Goal: Obtain resource: Obtain resource

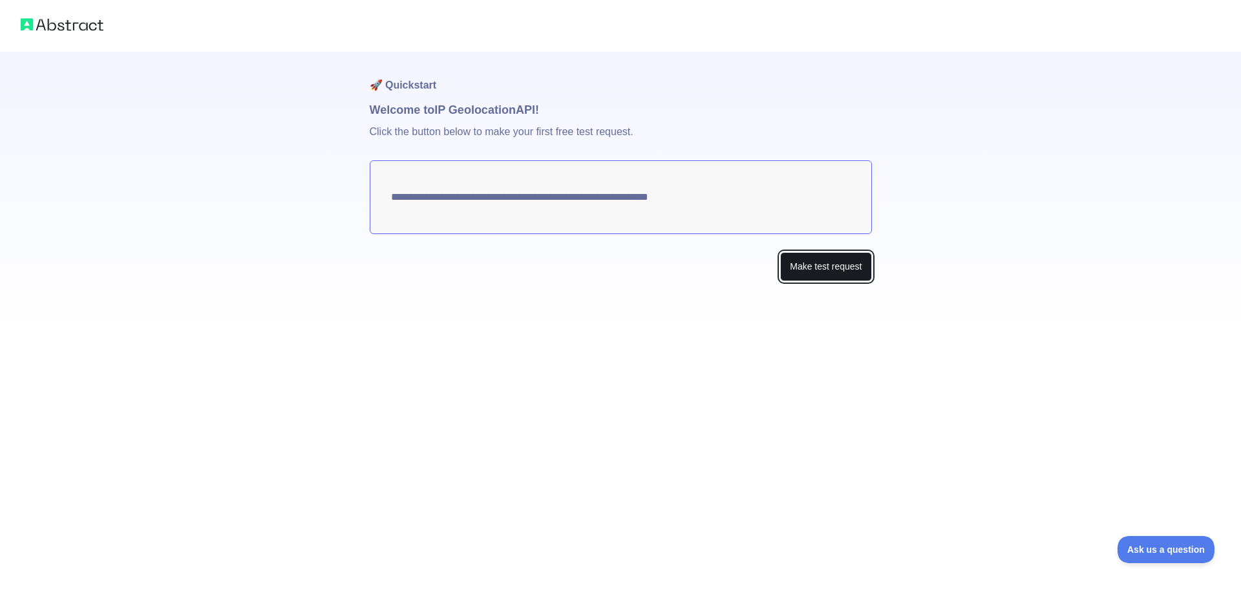
click at [834, 271] on button "Make test request" at bounding box center [825, 266] width 91 height 29
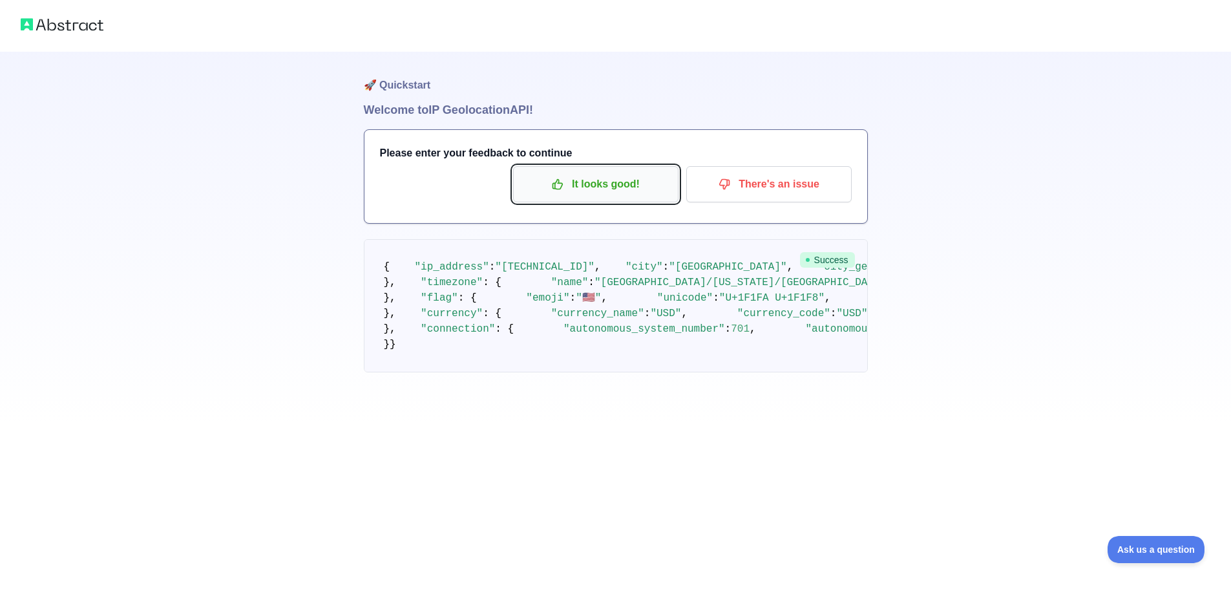
click at [626, 173] on button "It looks good!" at bounding box center [595, 184] width 165 height 36
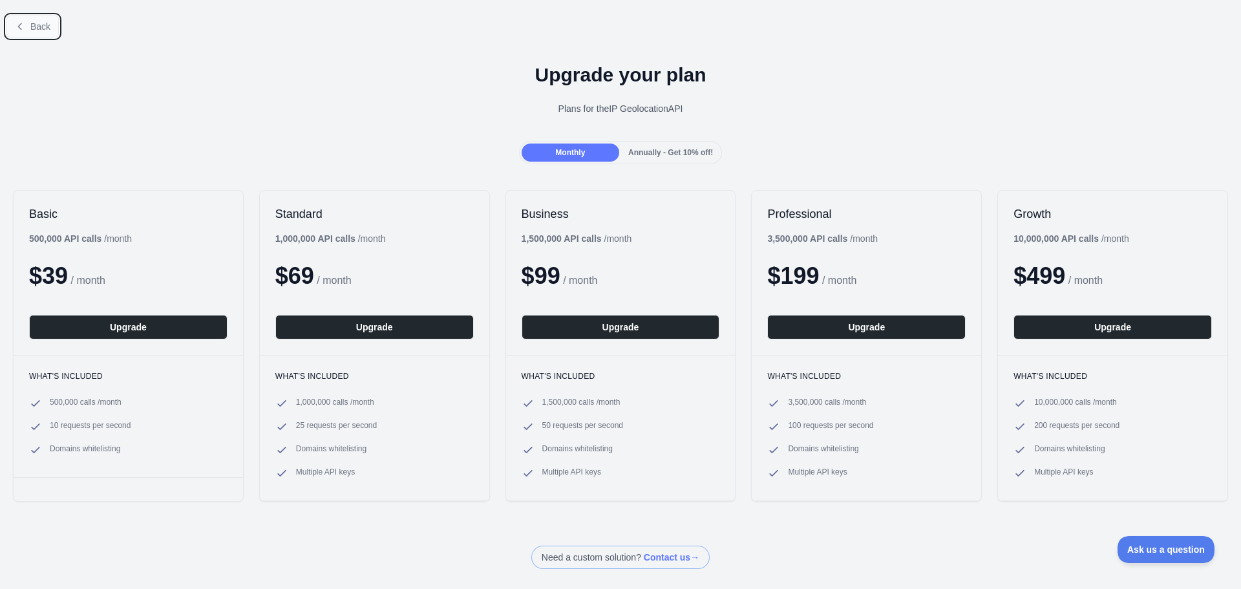
click at [43, 28] on span "Back" at bounding box center [40, 26] width 20 height 10
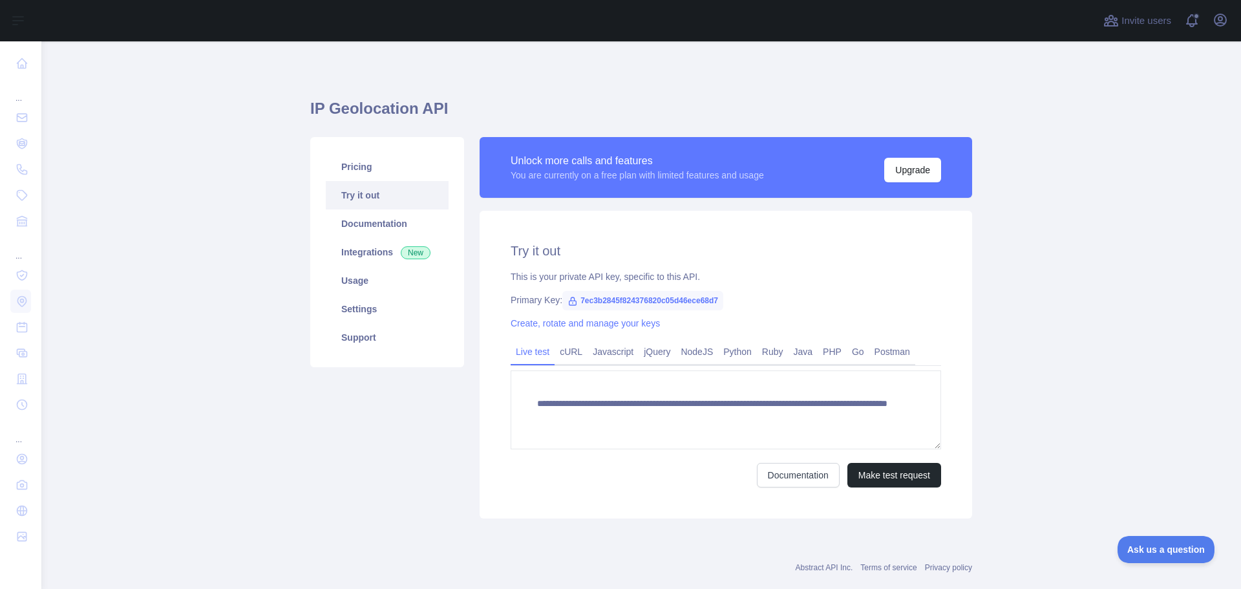
click at [569, 301] on icon at bounding box center [572, 301] width 7 height 8
click at [563, 352] on link "cURL" at bounding box center [570, 351] width 33 height 21
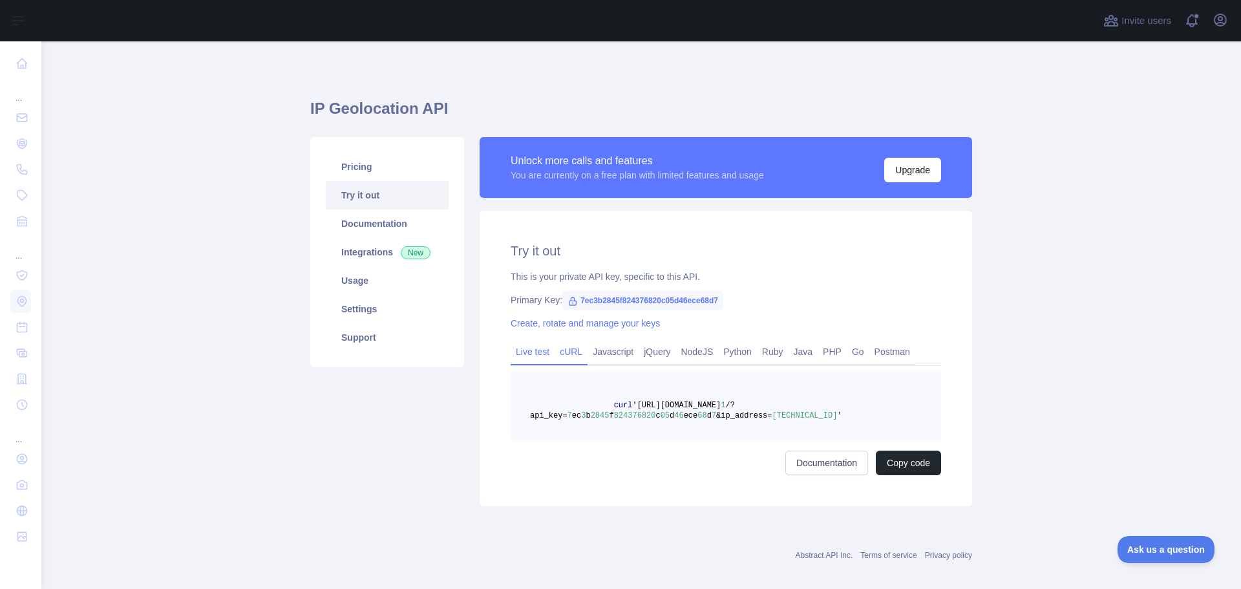
click at [527, 354] on link "Live test" at bounding box center [533, 351] width 44 height 21
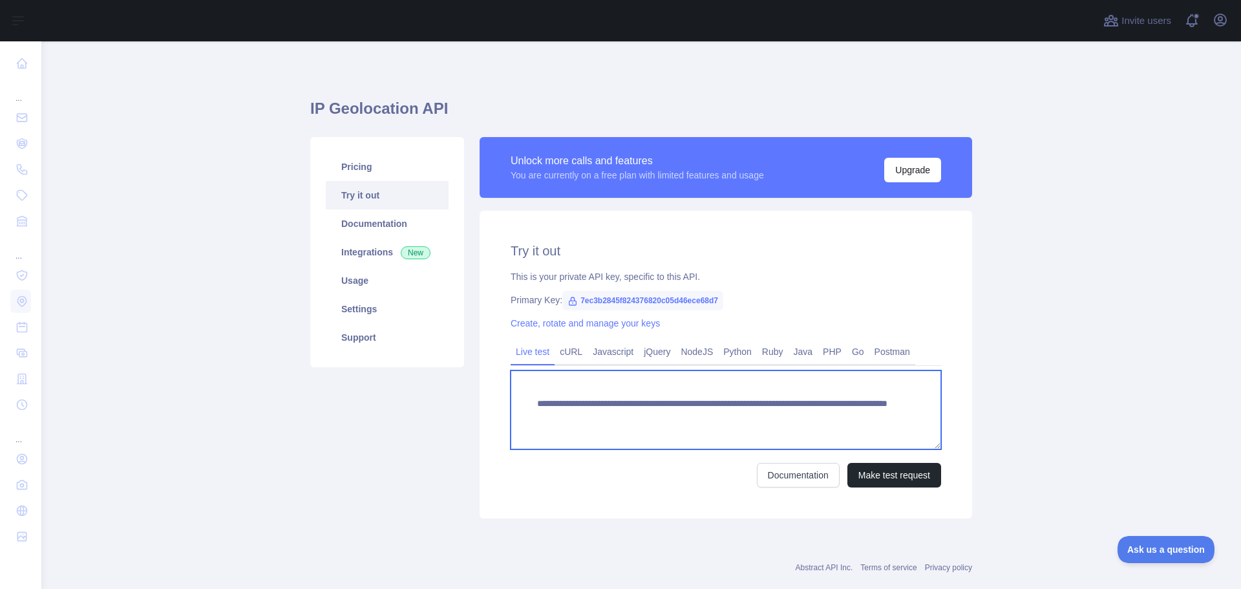
drag, startPoint x: 529, startPoint y: 402, endPoint x: 880, endPoint y: 412, distance: 351.0
click at [880, 412] on textarea "**********" at bounding box center [726, 409] width 430 height 79
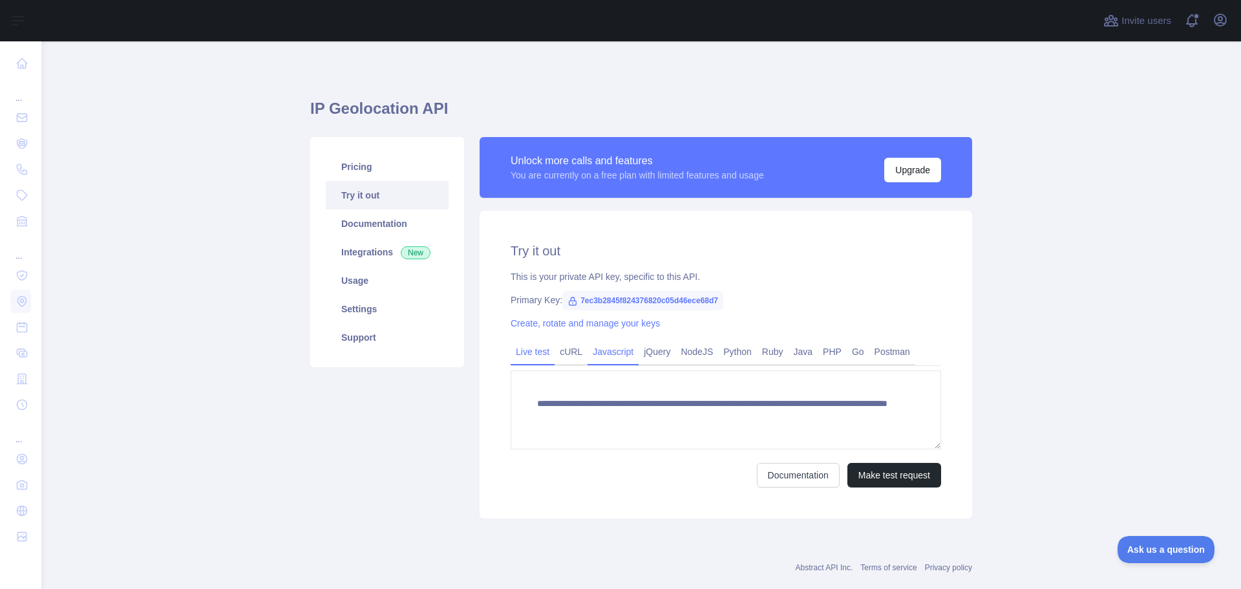
click at [606, 348] on link "Javascript" at bounding box center [612, 351] width 51 height 21
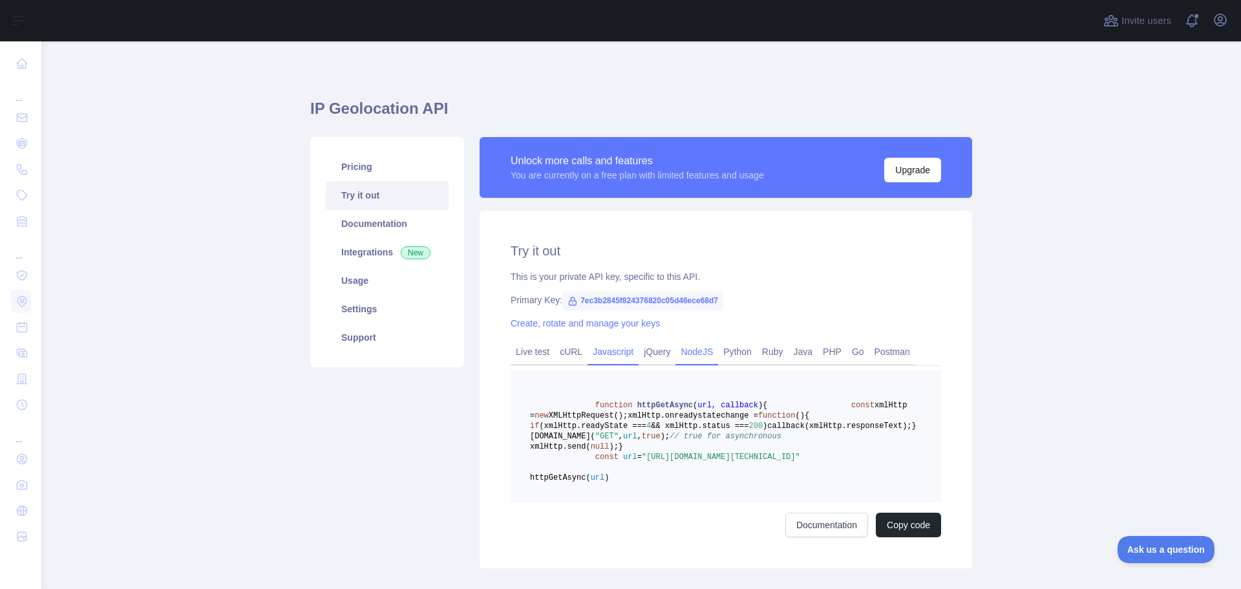
click at [684, 352] on link "NodeJS" at bounding box center [696, 351] width 43 height 21
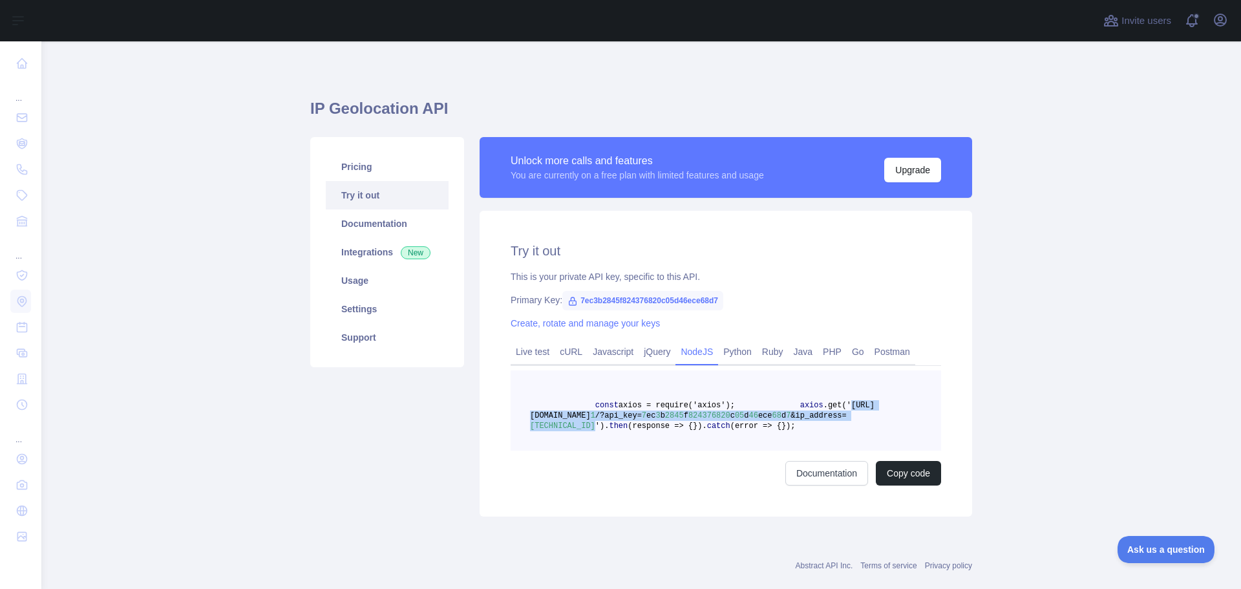
drag, startPoint x: 631, startPoint y: 416, endPoint x: 803, endPoint y: 426, distance: 171.5
click at [805, 427] on span "axios .get('[URL][DOMAIN_NAME] 1 /?api_key= 7 ec 3 b 2845 f 824376820 c 05 d 46…" at bounding box center [702, 416] width 344 height 30
copy span "[URL][DOMAIN_NAME] 1 /?api_key= 7 ec 3 b 2845 f 824376820 c 05 d 46 ece 68 d 7 …"
click at [611, 307] on span "7ec3b2845f824376820c05d46ece68d7" at bounding box center [642, 300] width 161 height 19
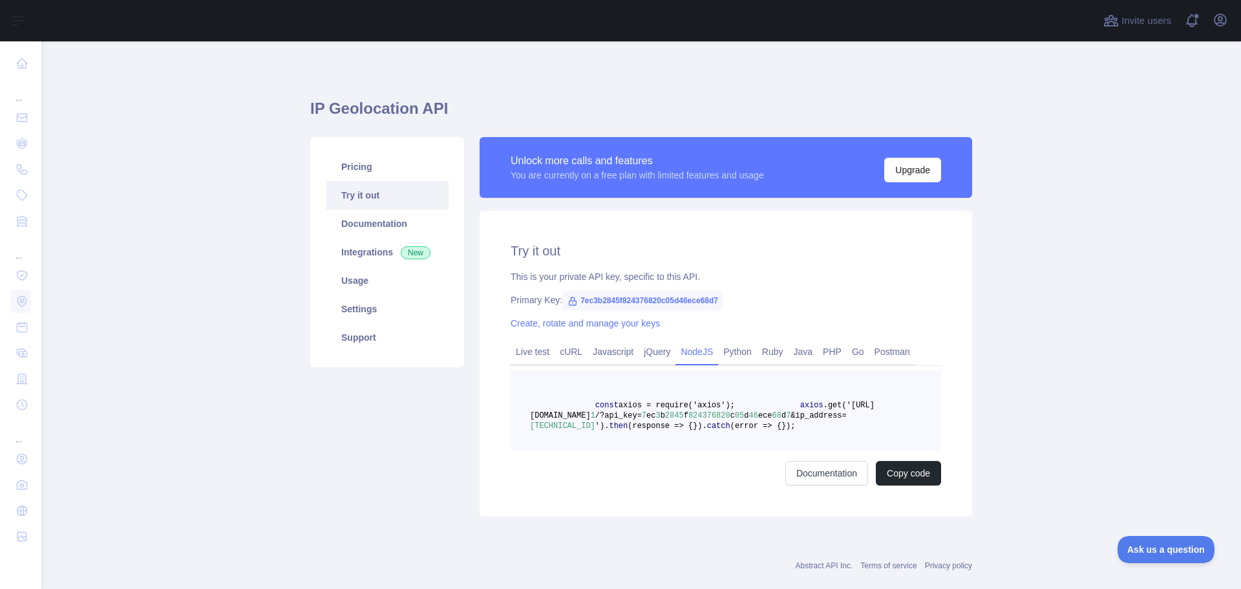
click at [609, 302] on span "7ec3b2845f824376820c05d46ece68d7" at bounding box center [642, 300] width 161 height 19
click at [819, 308] on div "Try it out This is your private API key, specific to this API. Primary Key: 7ec…" at bounding box center [725, 364] width 492 height 306
click at [618, 296] on span "7ec3b2845f824376820c05d46ece68d7" at bounding box center [642, 300] width 161 height 19
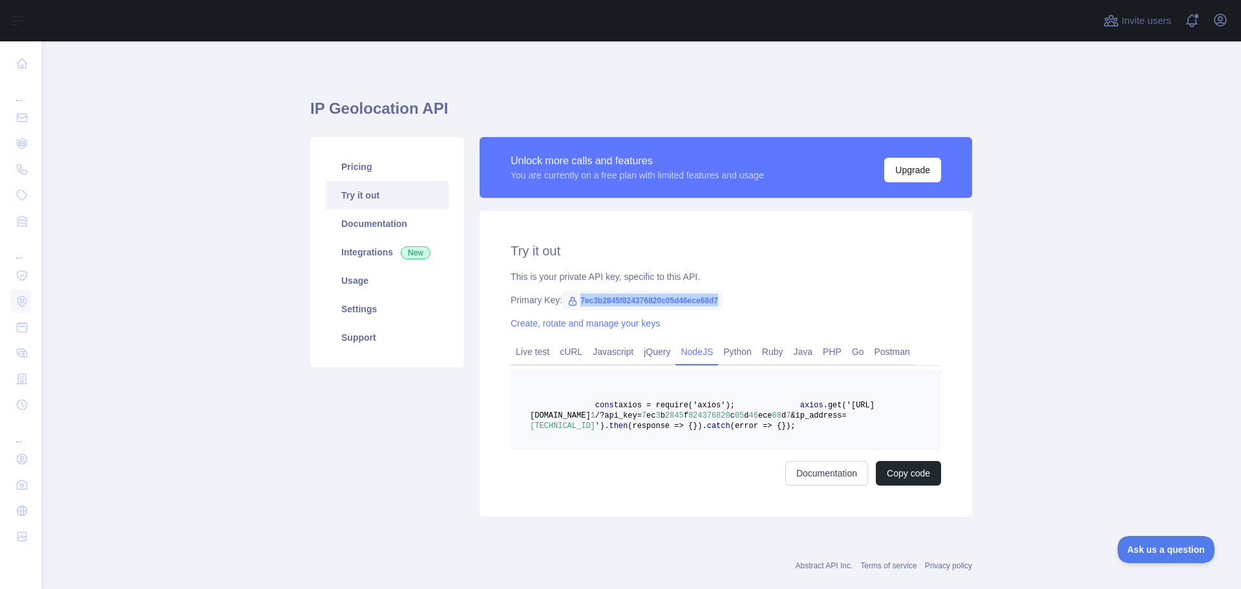
click at [618, 296] on span "7ec3b2845f824376820c05d46ece68d7" at bounding box center [642, 300] width 161 height 19
copy span "7ec3b2845f824376820c05d46ece68d7"
